Goal: Task Accomplishment & Management: Manage account settings

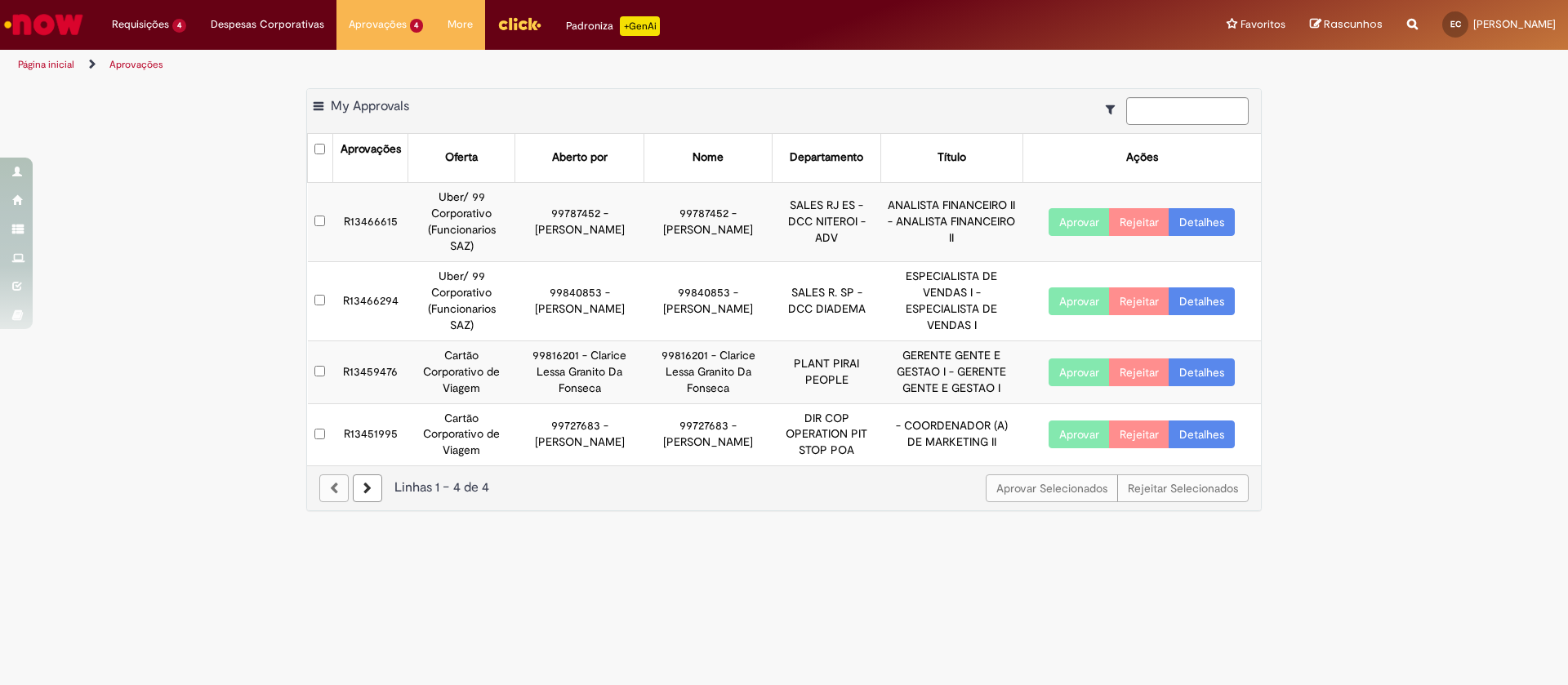
click at [1196, 215] on link "Detalhes" at bounding box center [1202, 222] width 66 height 28
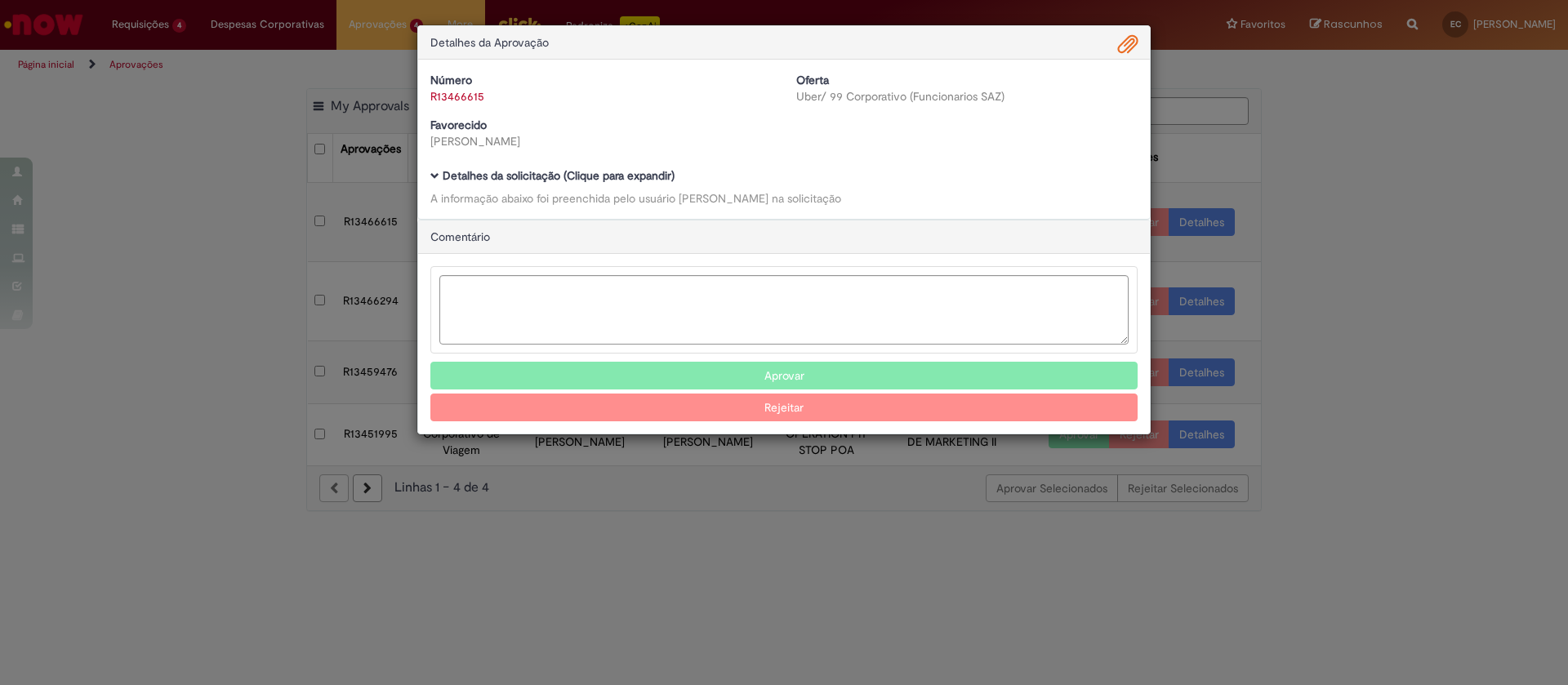
click at [1130, 47] on span "Ambev Approval Modal" at bounding box center [1128, 45] width 19 height 28
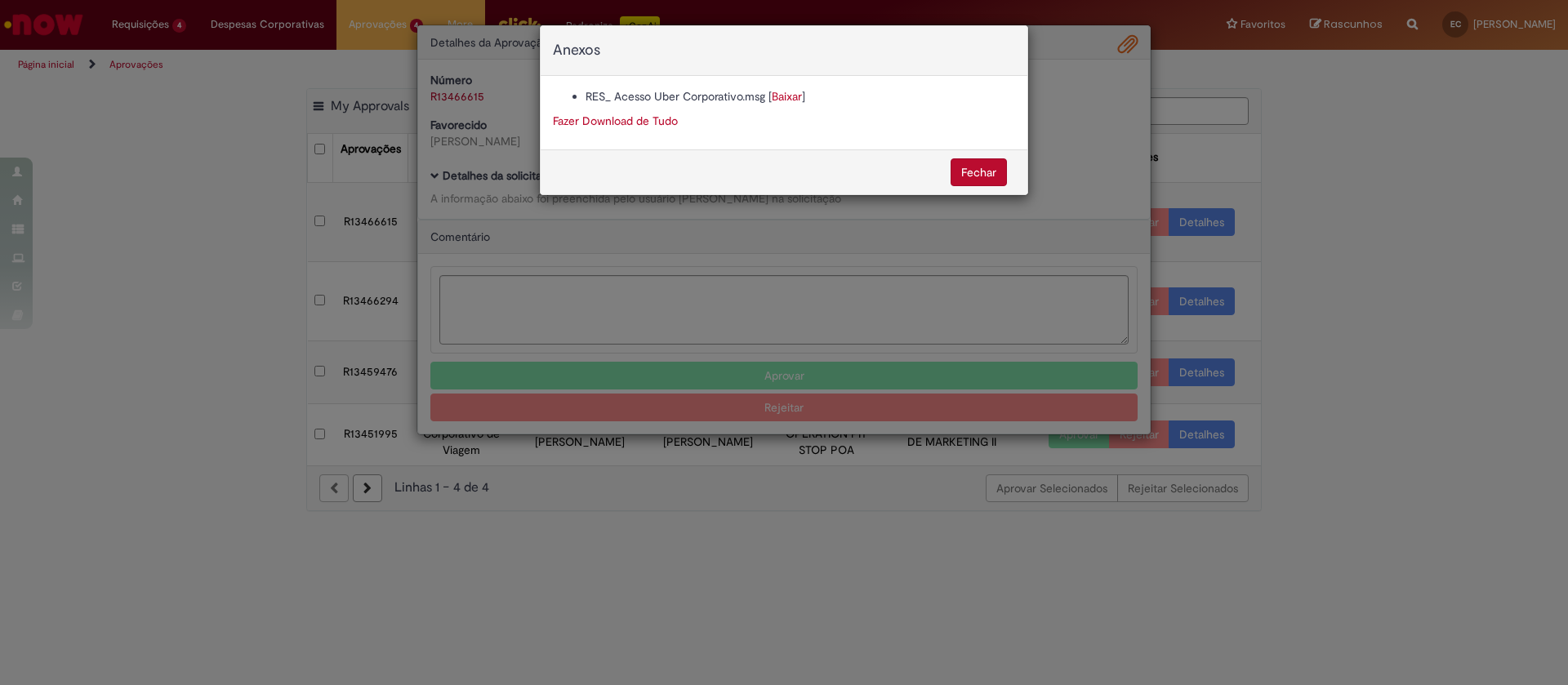
drag, startPoint x: 714, startPoint y: 297, endPoint x: 488, endPoint y: 226, distance: 236.9
click at [714, 296] on div "Anexos RES_ Acesso Uber Corporativo.msg [ Baixar ] Fazer Download de Tudo [GEOG…" at bounding box center [784, 342] width 1568 height 685
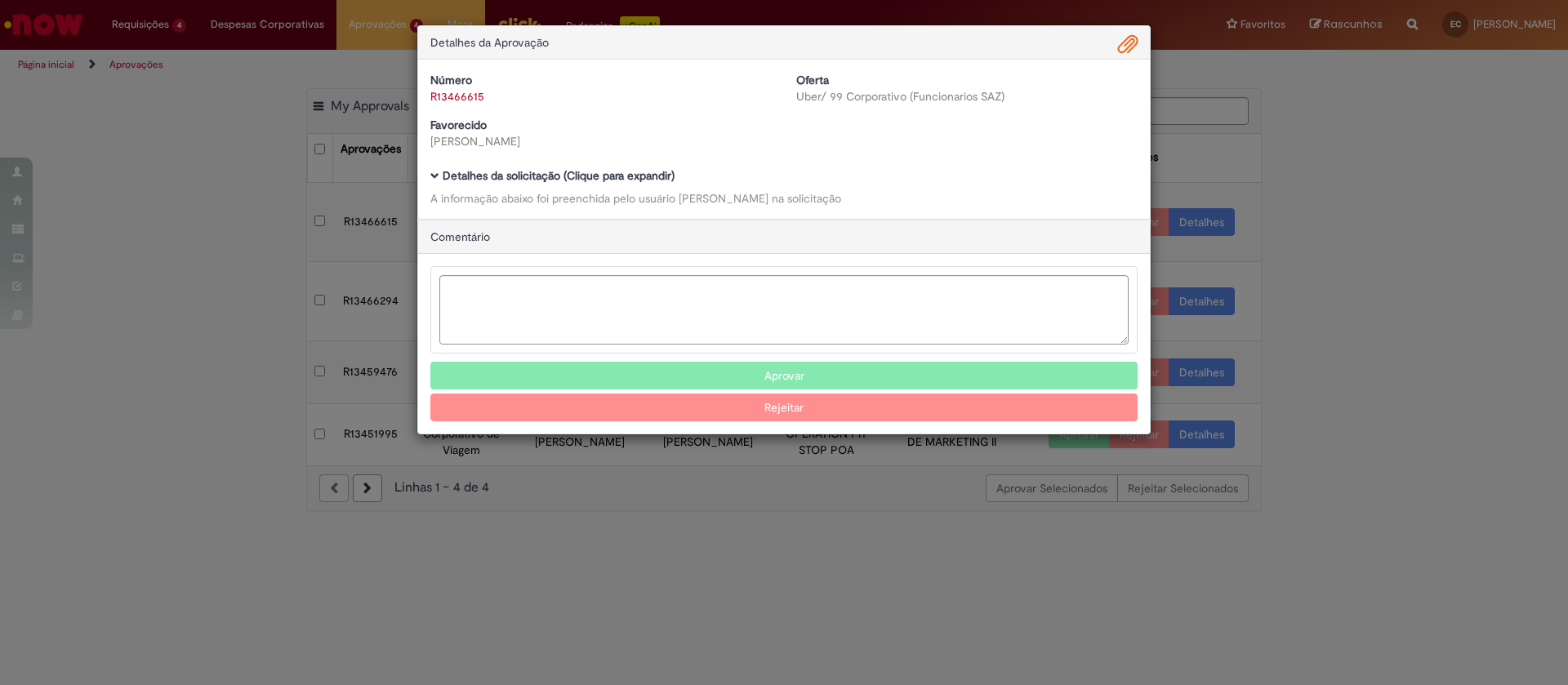
click at [493, 175] on b "Detalhes da solicitação (Clique para expandir)" at bounding box center [558, 175] width 232 height 15
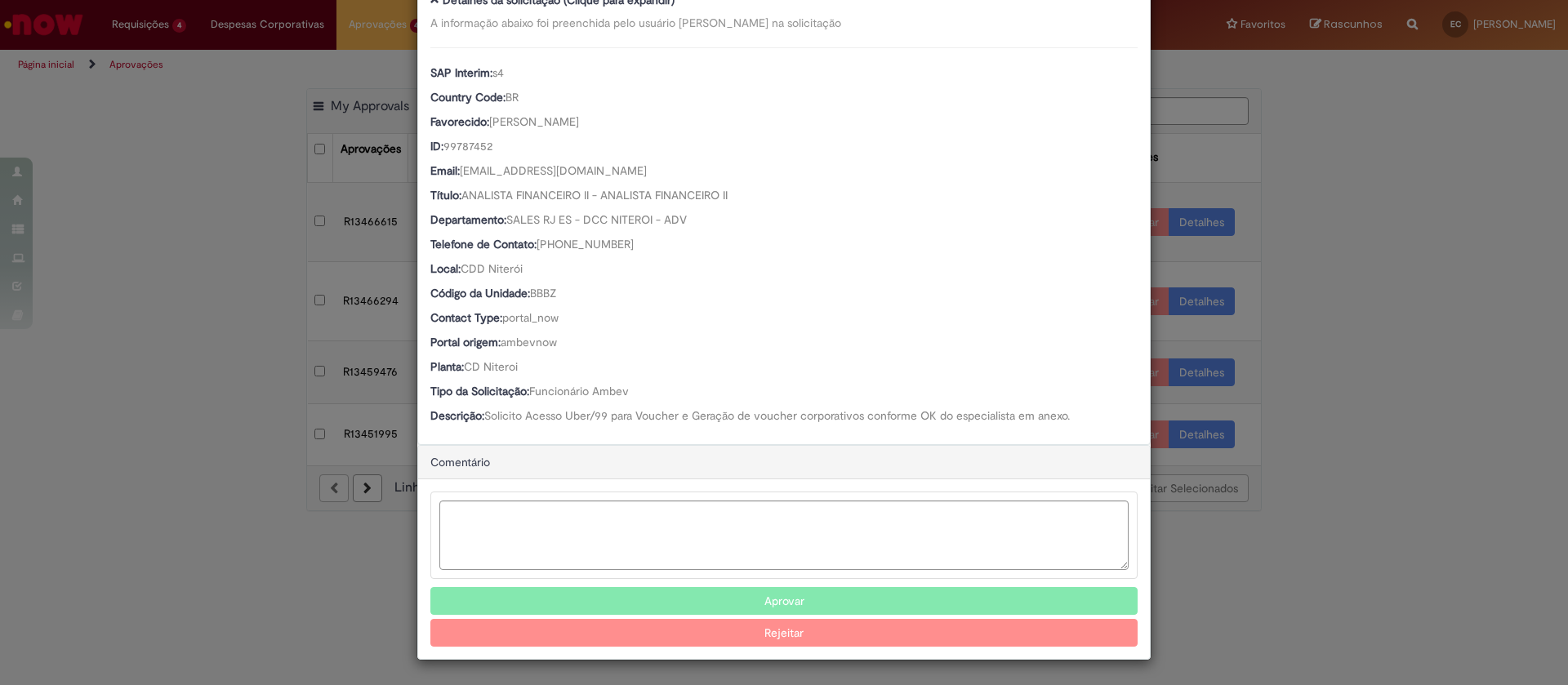
scroll to position [175, 0]
click at [806, 594] on button "Aprovar" at bounding box center [784, 601] width 707 height 28
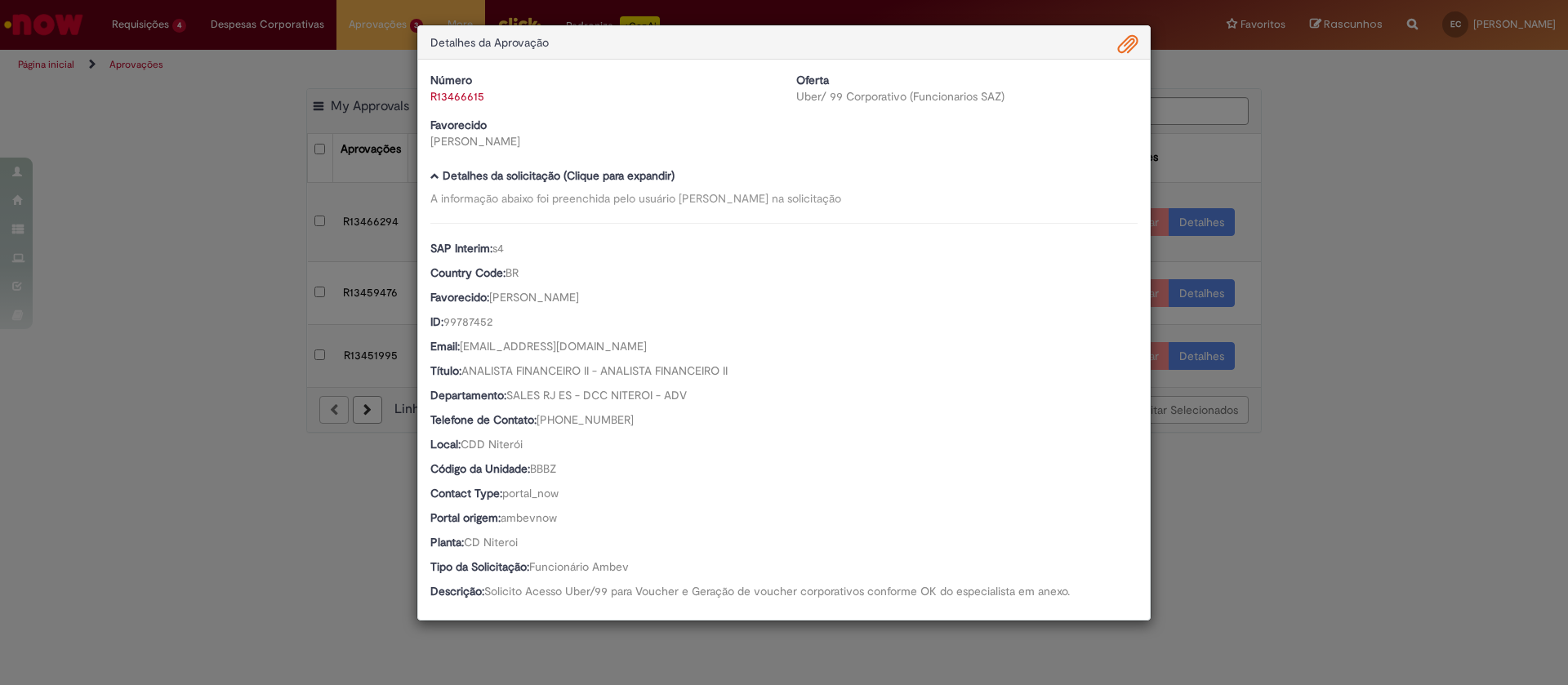
click at [1487, 178] on div "Detalhes da Aprovação Número R13466615 Oferta Uber/ 99 Corporativo (Funcionario…" at bounding box center [784, 342] width 1568 height 685
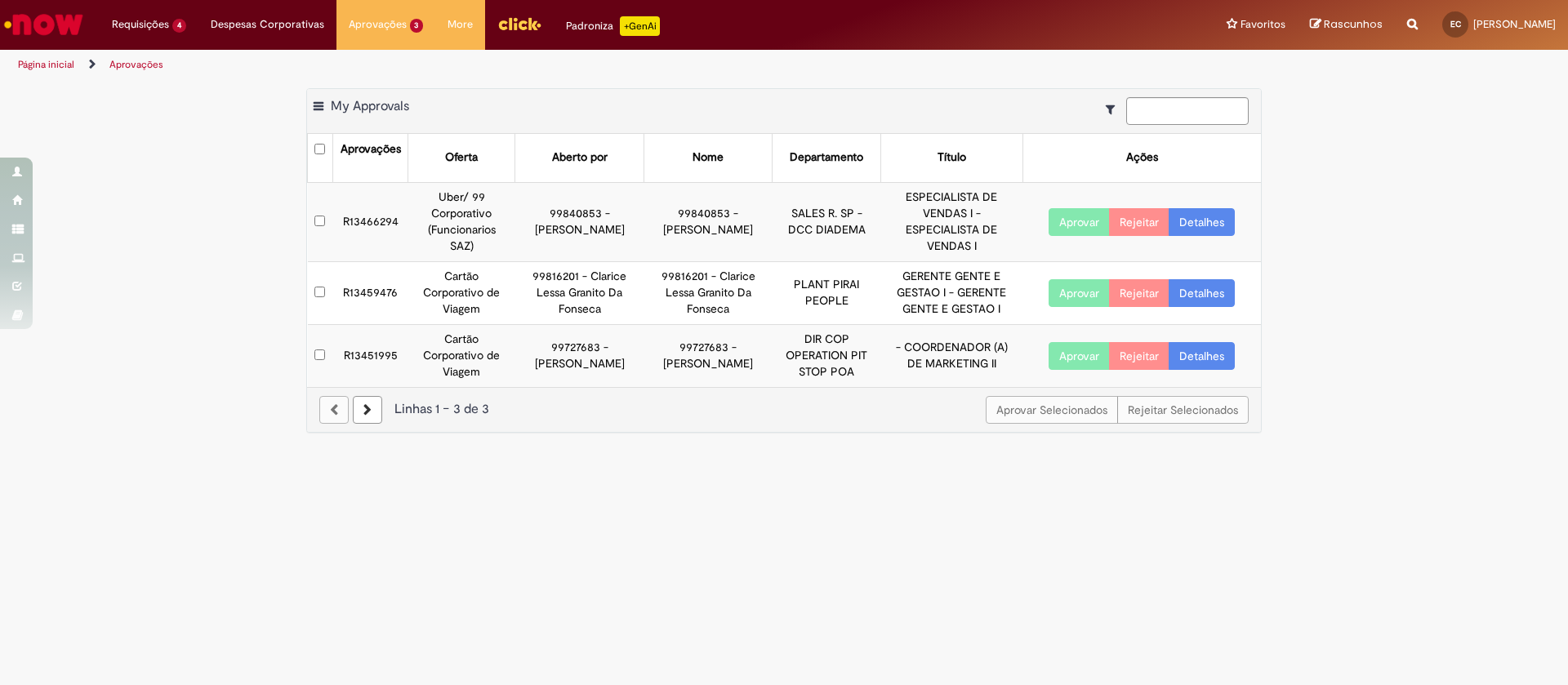
click at [1207, 208] on link "Detalhes" at bounding box center [1202, 222] width 66 height 28
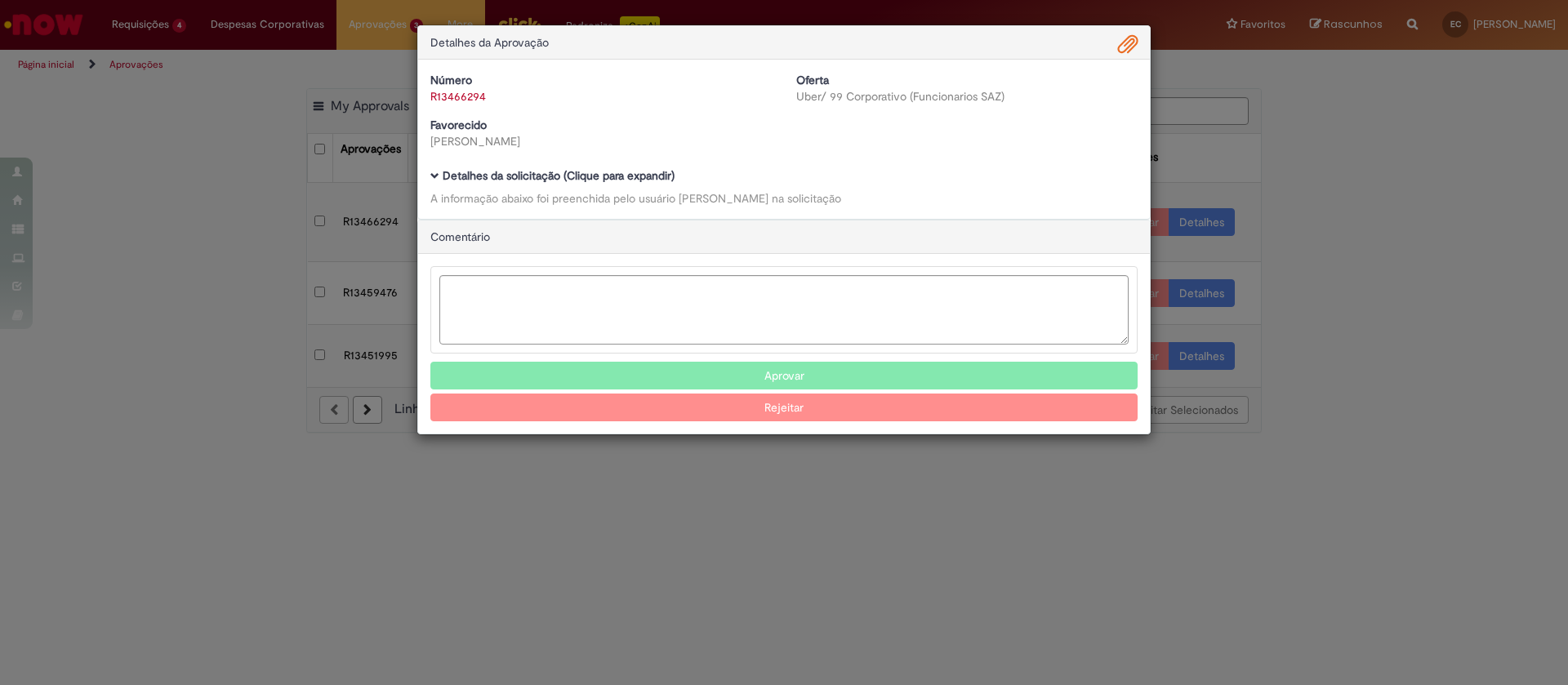
click at [639, 175] on b "Detalhes da solicitação (Clique para expandir)" at bounding box center [558, 175] width 232 height 15
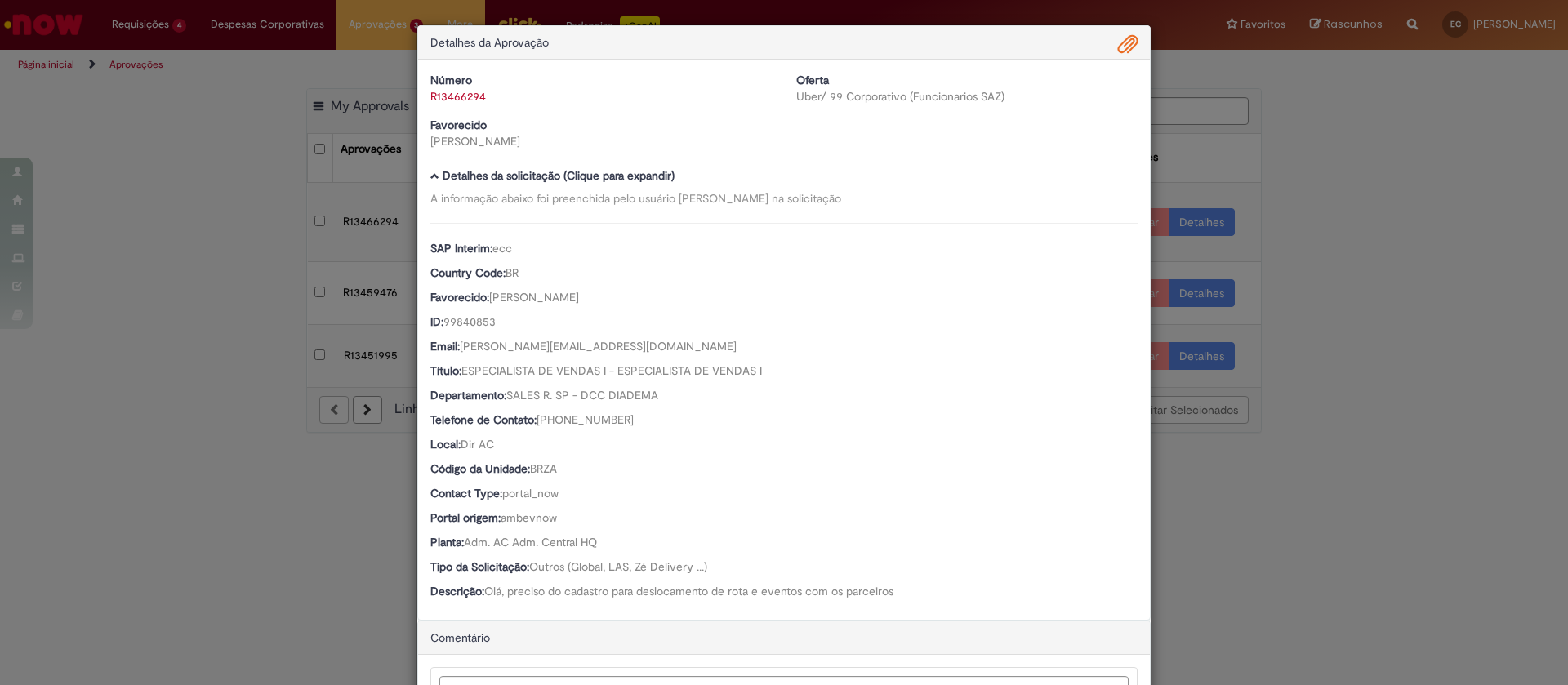
click at [1129, 44] on div "Detalhes da Aprovação" at bounding box center [783, 43] width 732 height 34
click at [1122, 47] on span "Ambev Approval Modal" at bounding box center [1128, 45] width 19 height 28
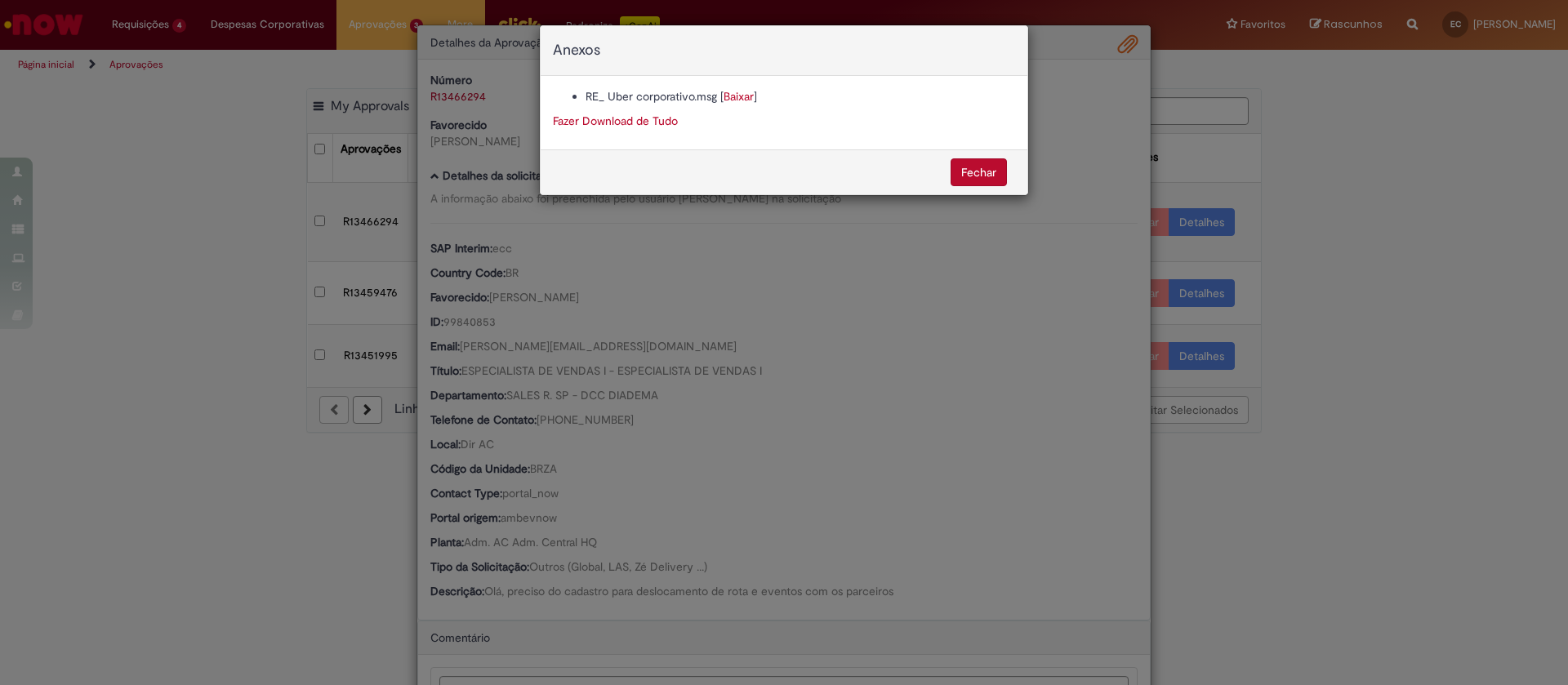
click at [735, 96] on link "Baixar" at bounding box center [738, 96] width 30 height 15
click at [991, 173] on button "Fechar" at bounding box center [979, 171] width 56 height 28
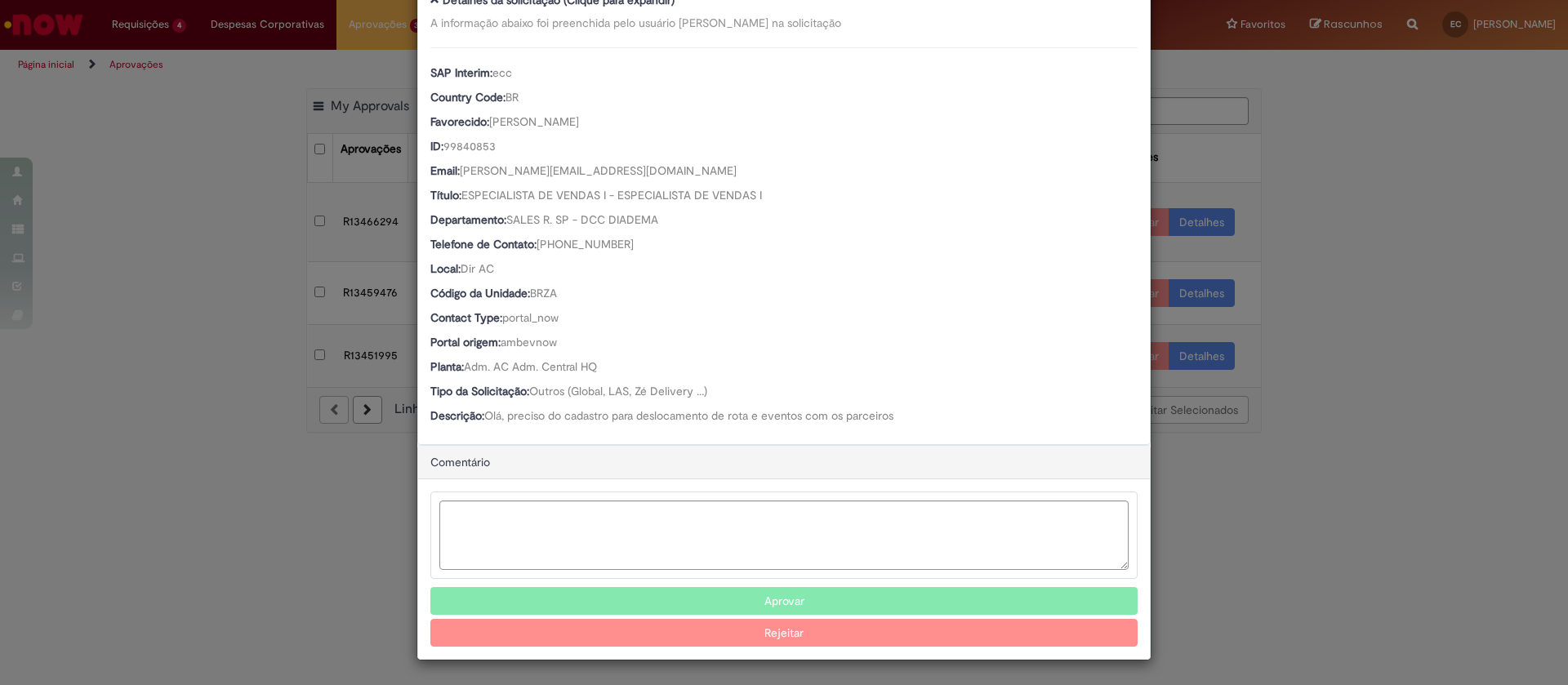
click at [804, 591] on button "Aprovar" at bounding box center [784, 601] width 707 height 28
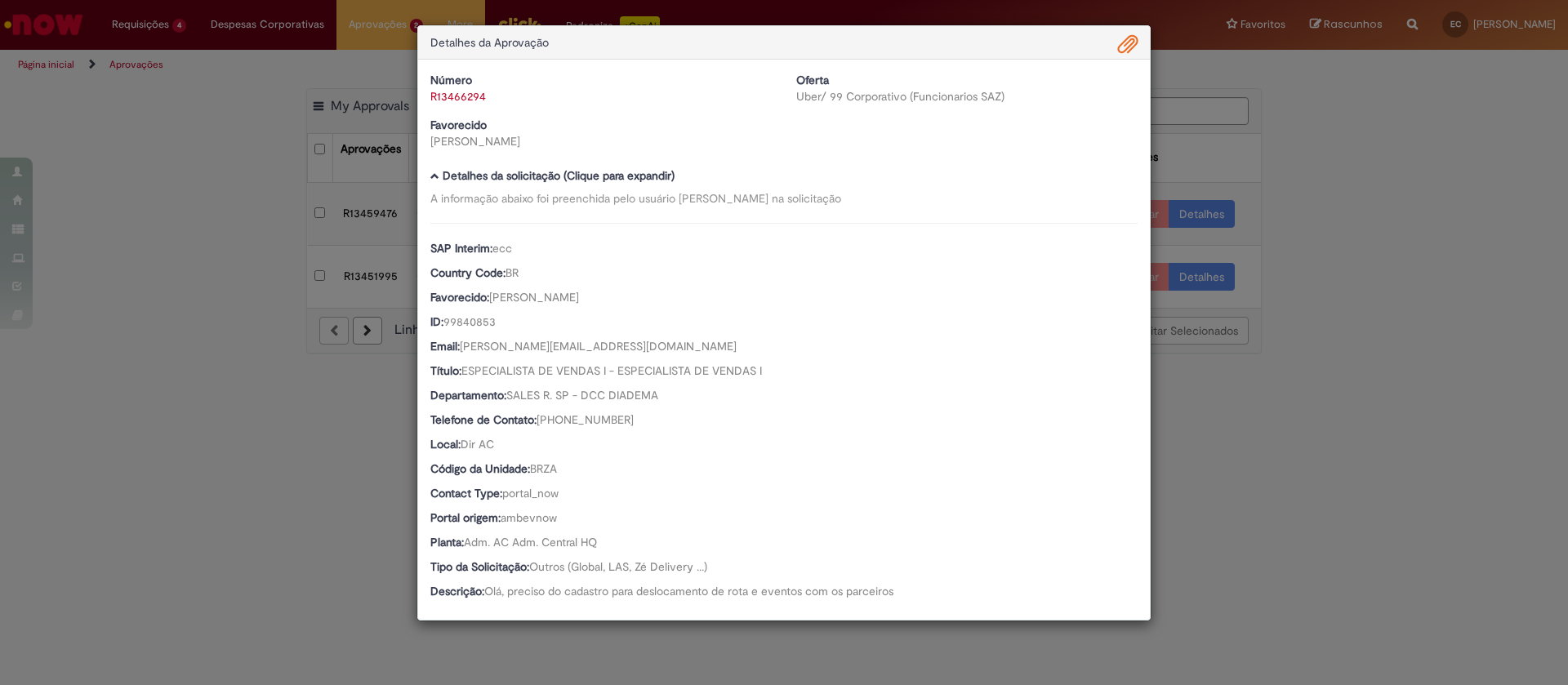
click at [1300, 422] on div "Detalhes da Aprovação Número R13466294 Oferta Uber/ 99 Corporativo (Funcionario…" at bounding box center [784, 342] width 1568 height 685
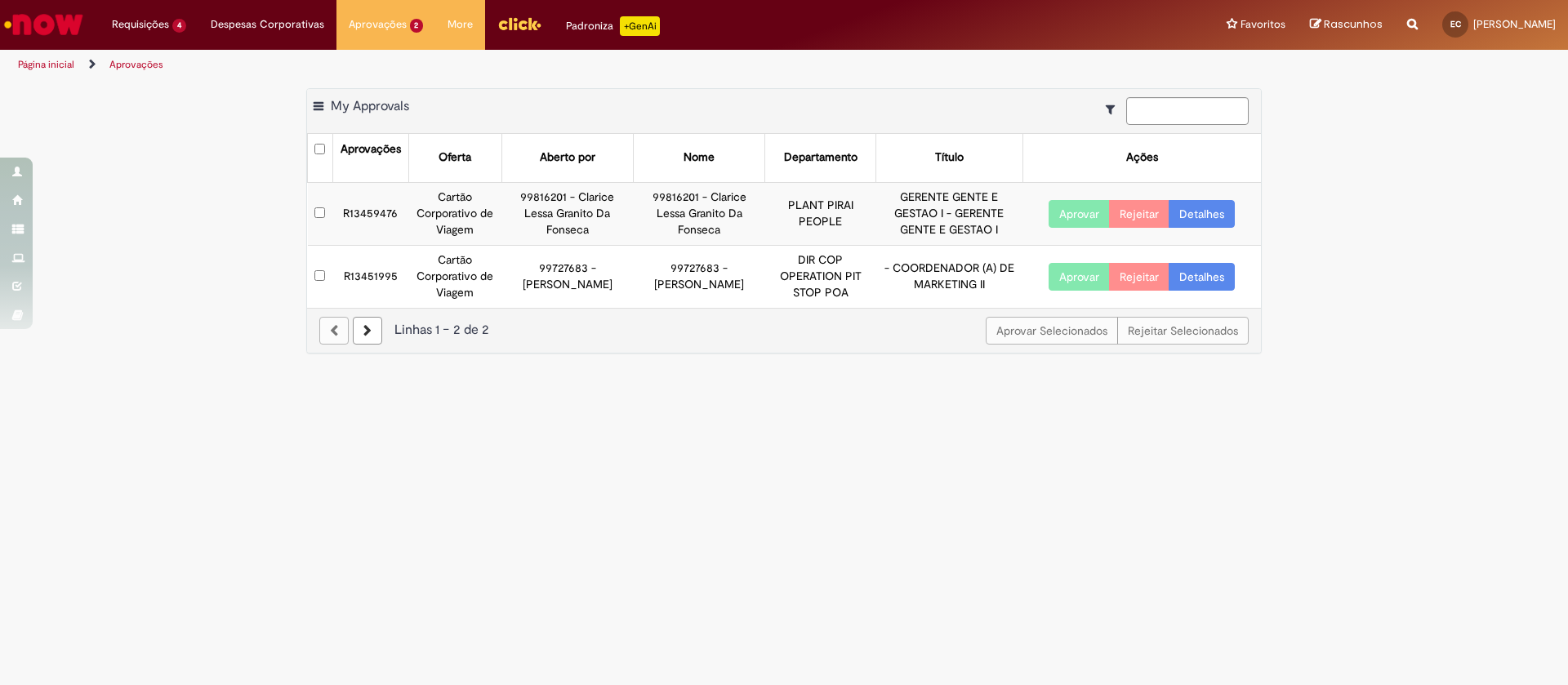
click at [1203, 226] on link "Detalhes" at bounding box center [1202, 213] width 66 height 28
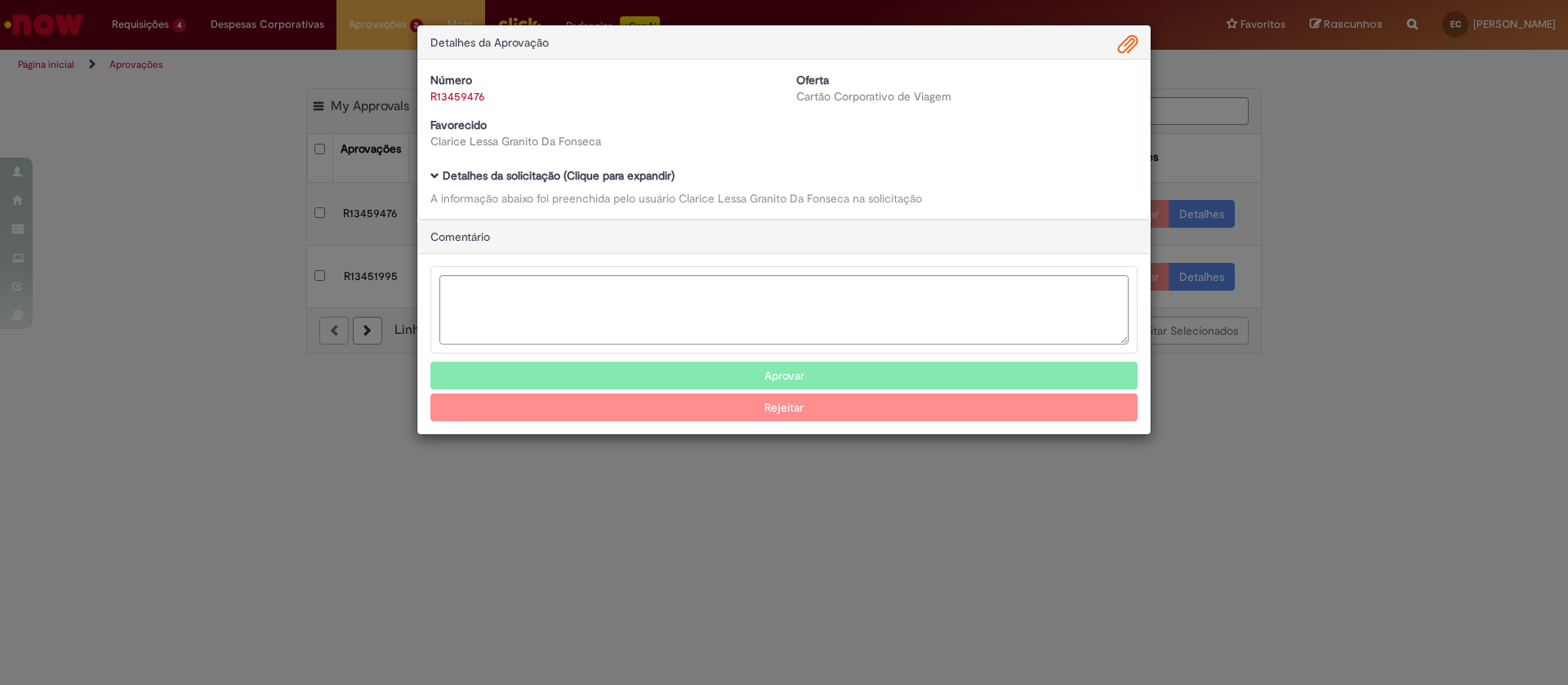
click at [644, 174] on b "Detalhes da solicitação (Clique para expandir)" at bounding box center [558, 175] width 232 height 15
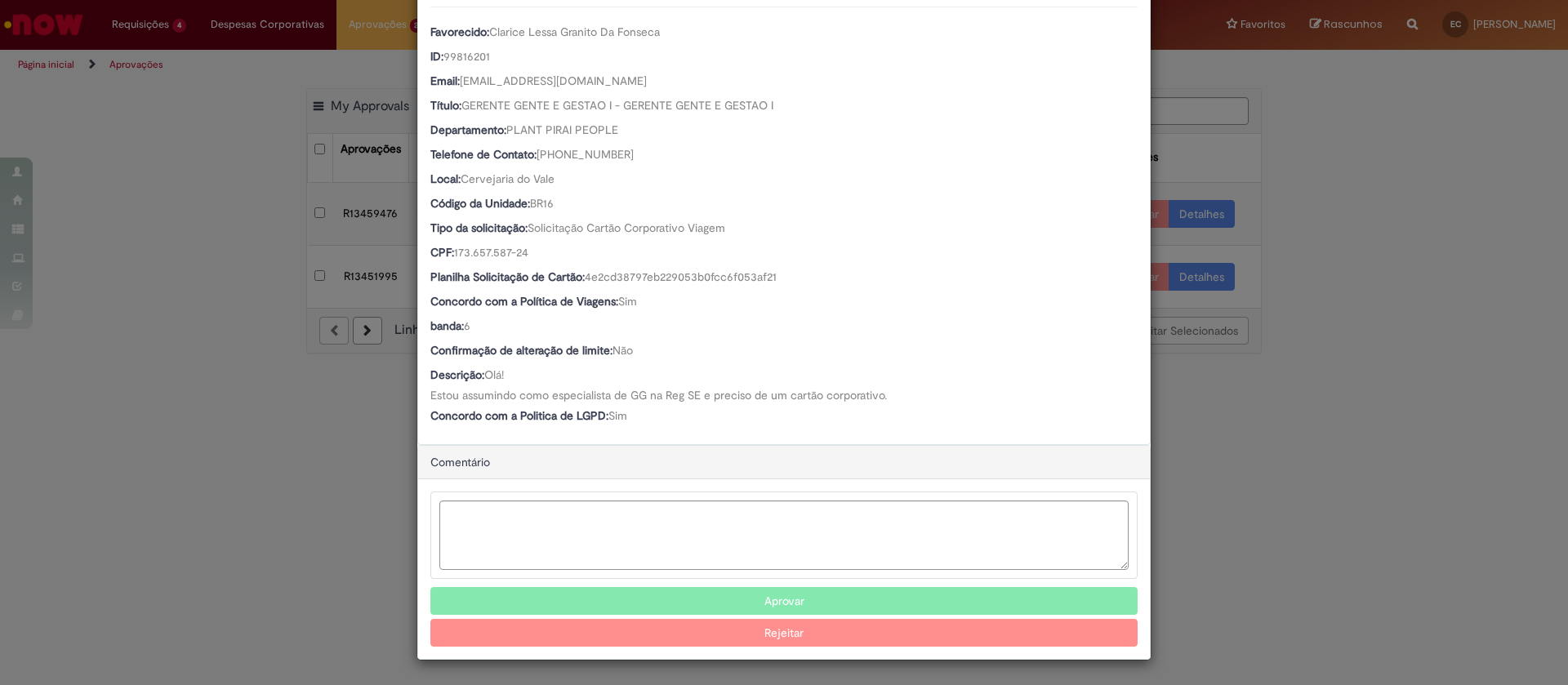
scroll to position [216, 0]
click at [799, 595] on button "Aprovar" at bounding box center [784, 601] width 707 height 28
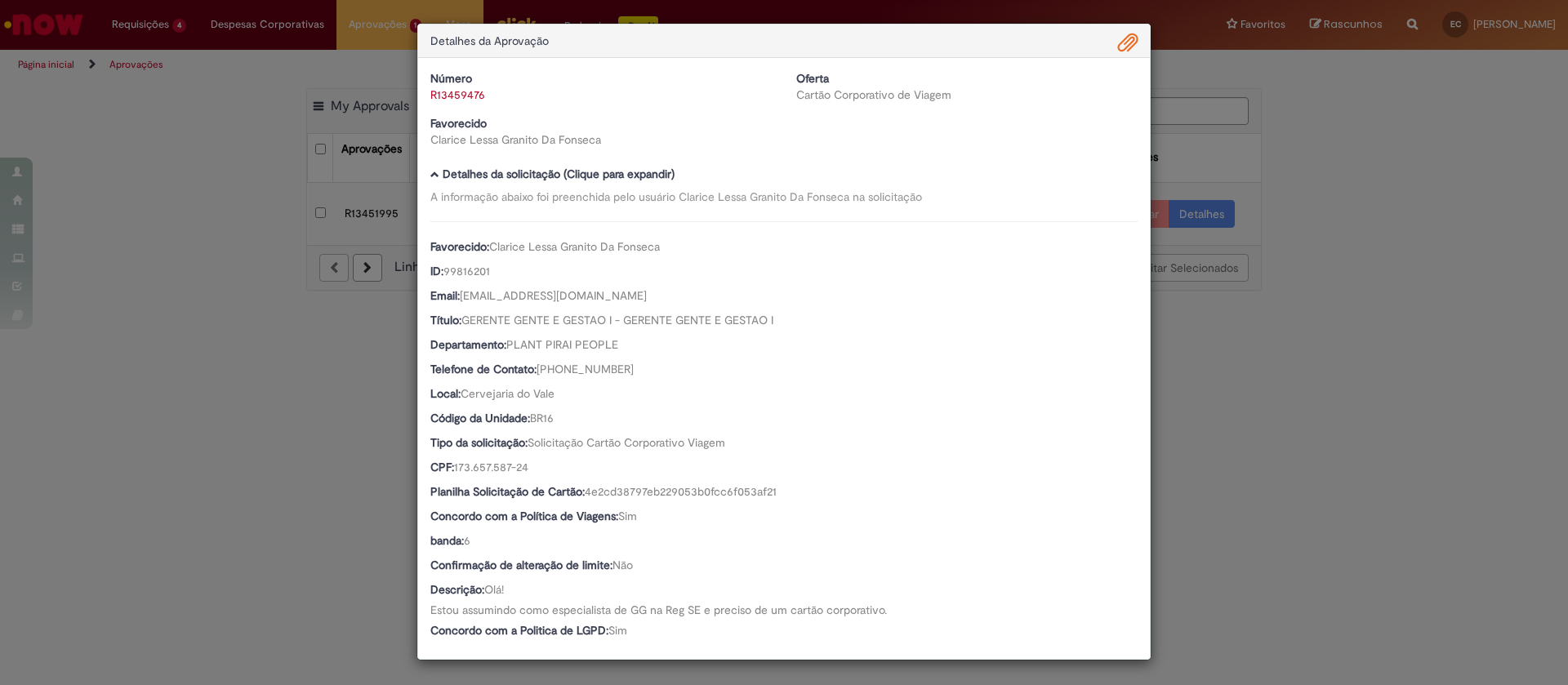
scroll to position [0, 0]
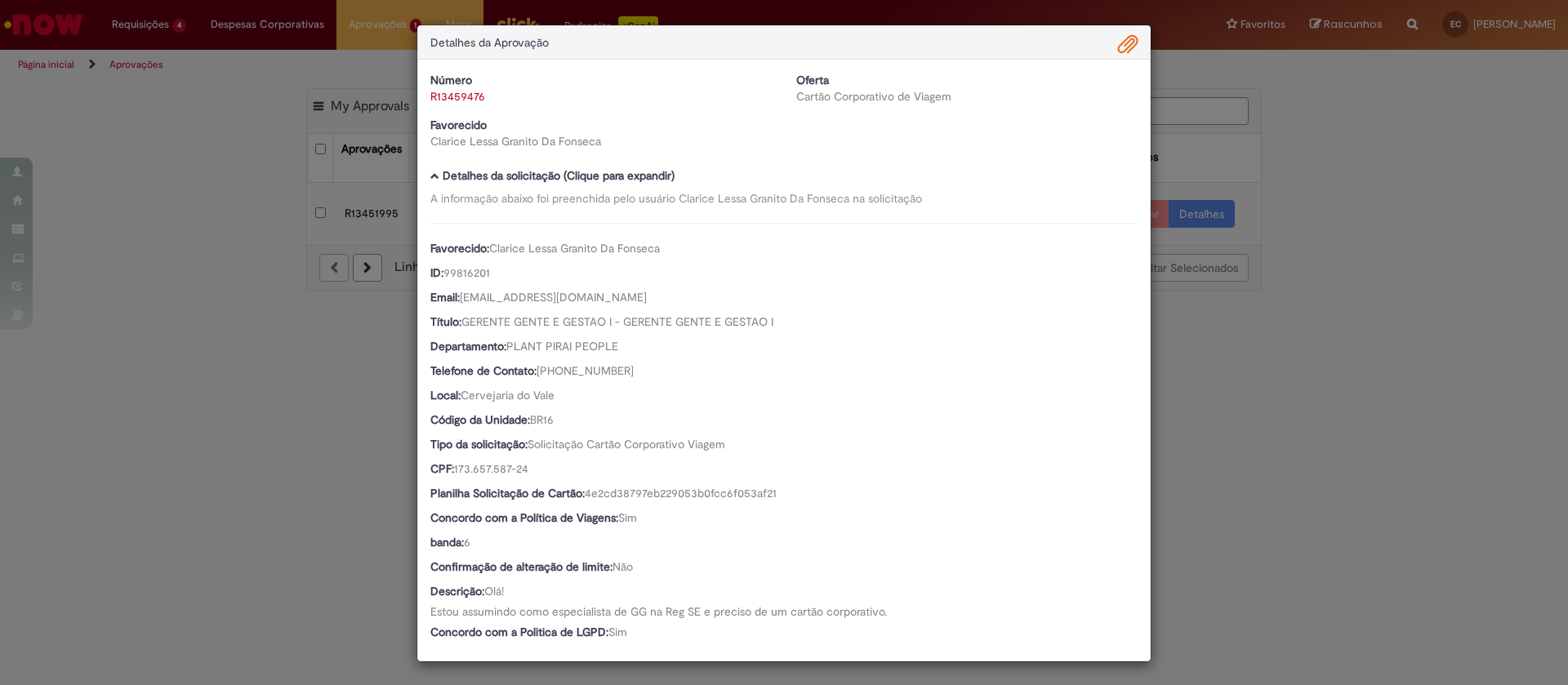
drag, startPoint x: 1315, startPoint y: 402, endPoint x: 1284, endPoint y: 276, distance: 129.8
click at [1315, 402] on div "Detalhes da Aprovação Número R13459476 Oferta Cartão Corporativo de Viagem Favo…" at bounding box center [784, 342] width 1568 height 685
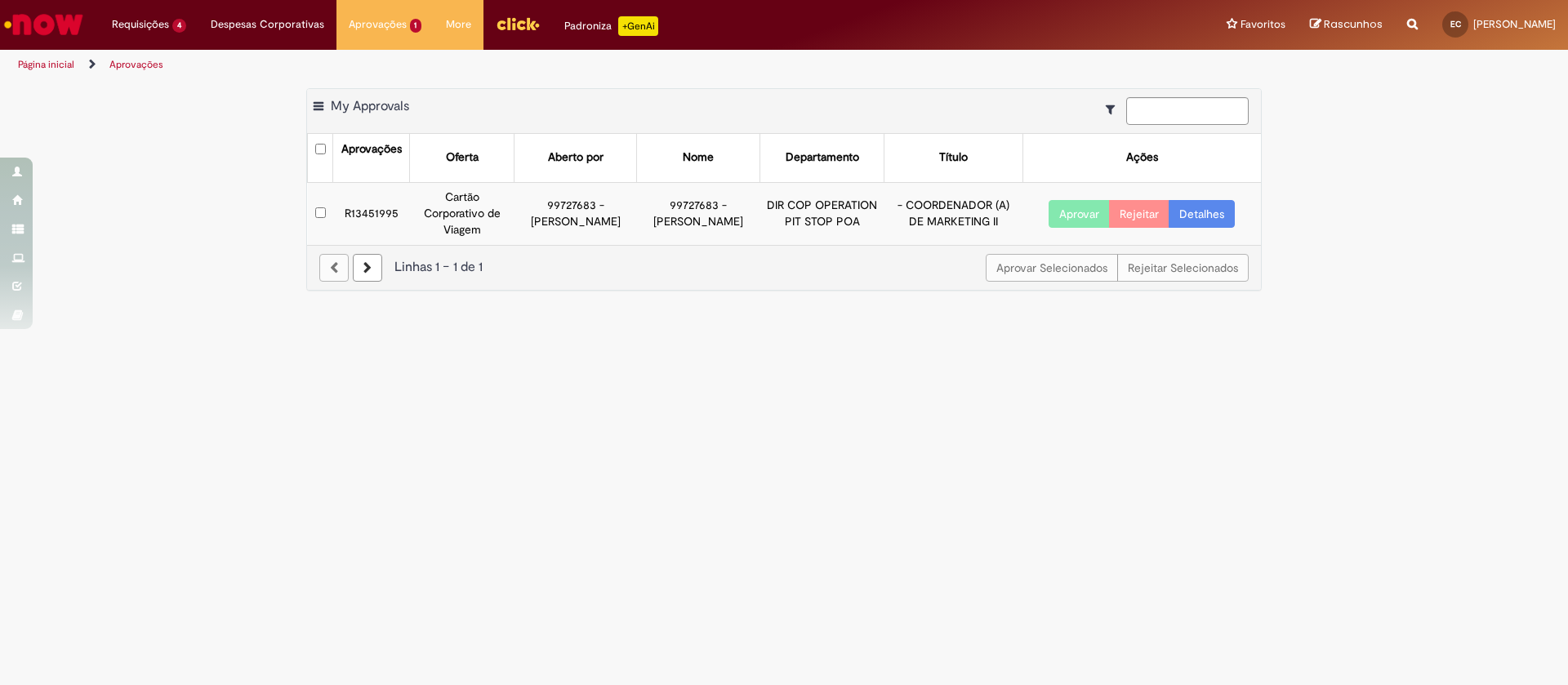
click at [1202, 213] on link "Detalhes" at bounding box center [1202, 213] width 66 height 28
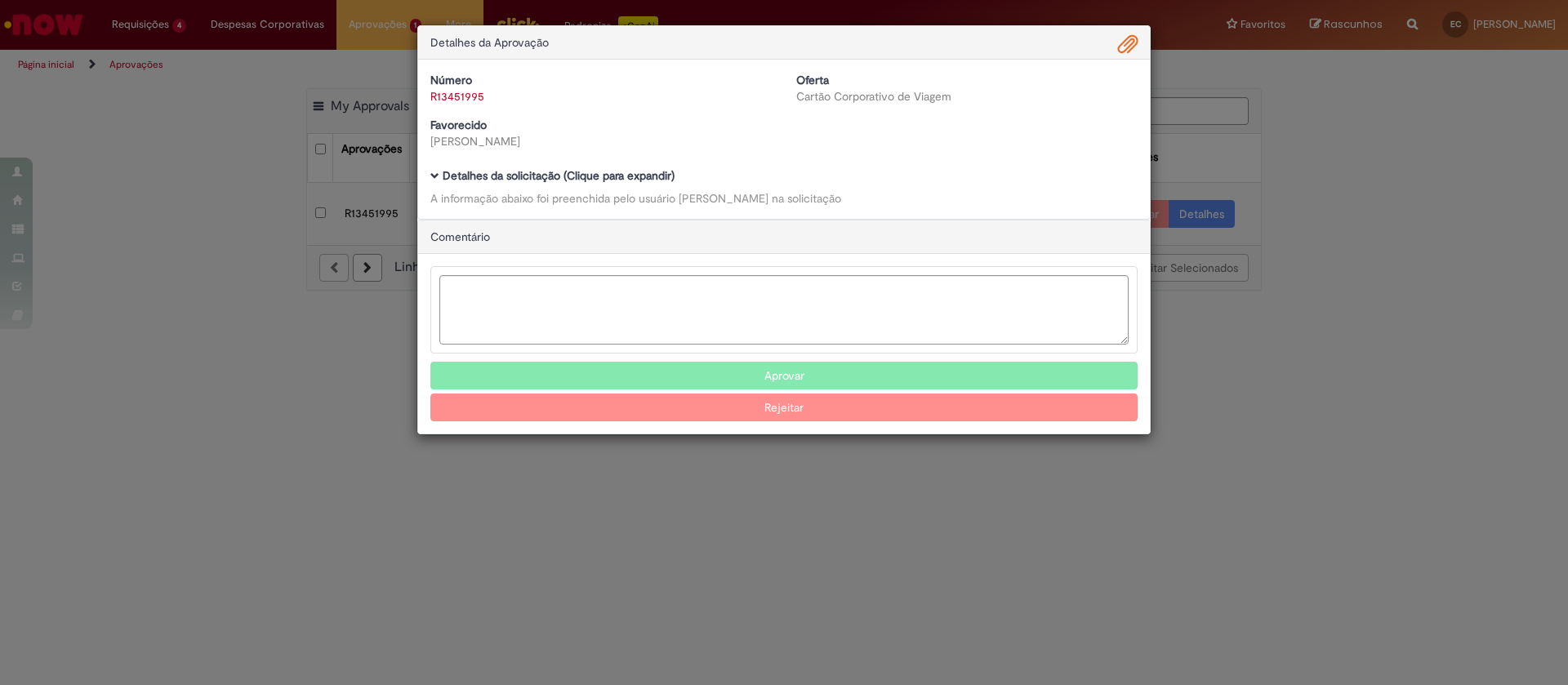
click at [612, 169] on b "Detalhes da solicitação (Clique para expandir)" at bounding box center [558, 175] width 232 height 15
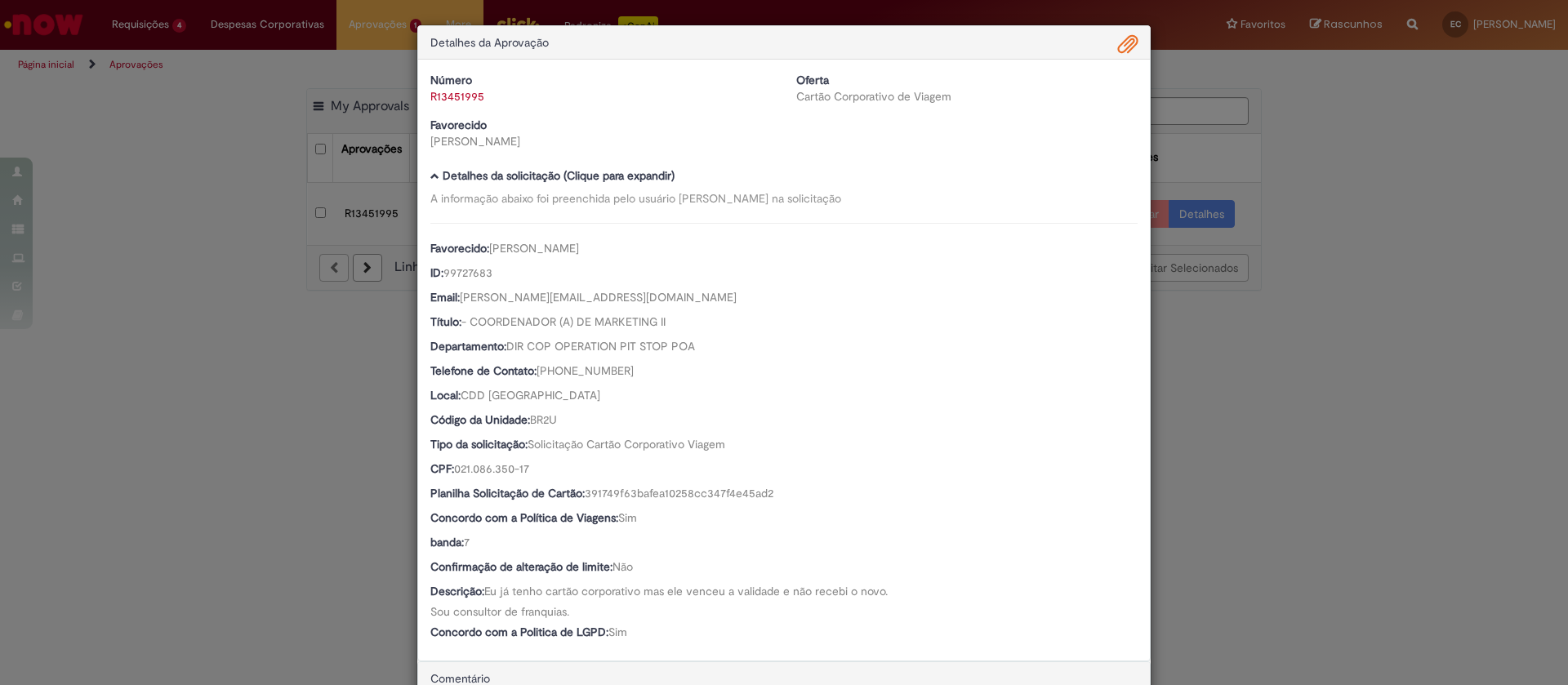
click at [466, 267] on span "99727683" at bounding box center [468, 272] width 49 height 15
copy span "99727683"
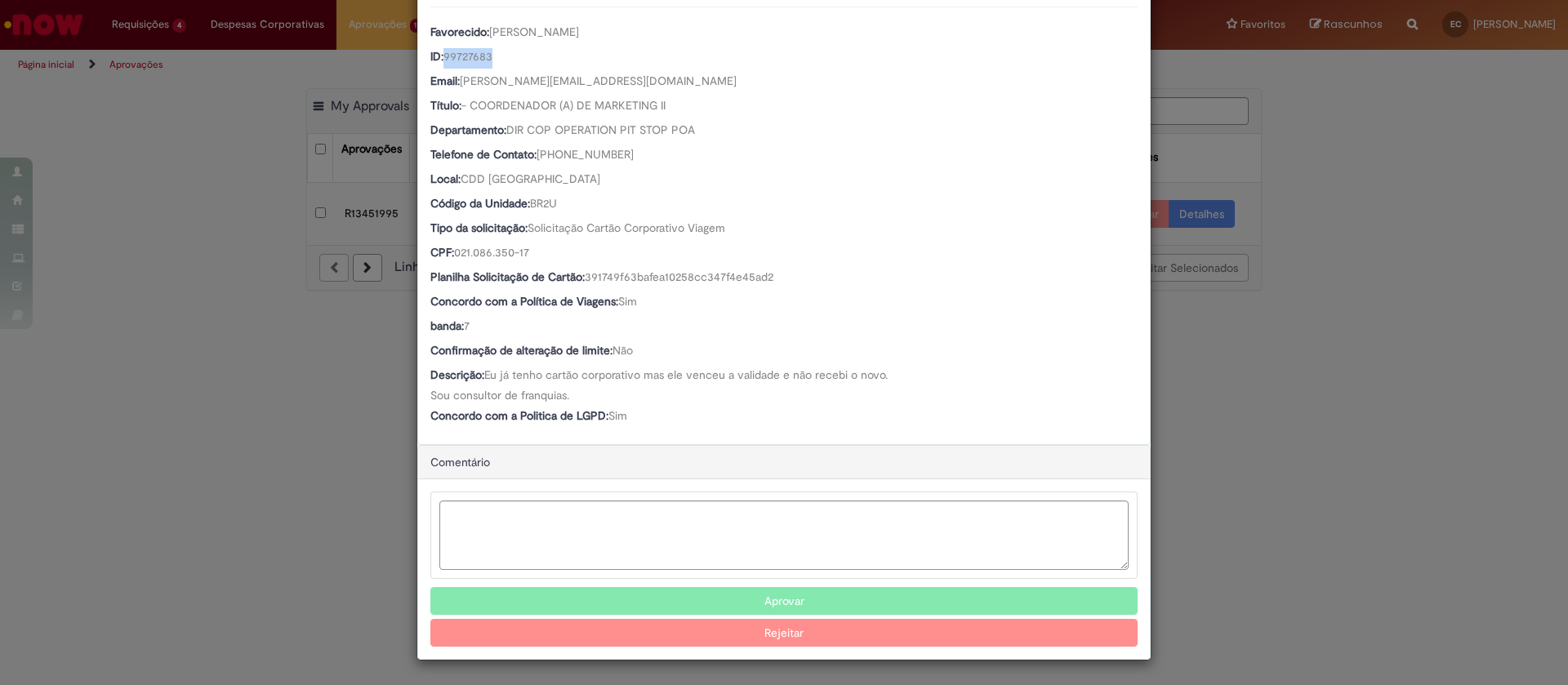
scroll to position [216, 0]
click at [692, 601] on button "Aprovar" at bounding box center [784, 601] width 707 height 28
